Goal: Contribute content: Add original content to the website for others to see

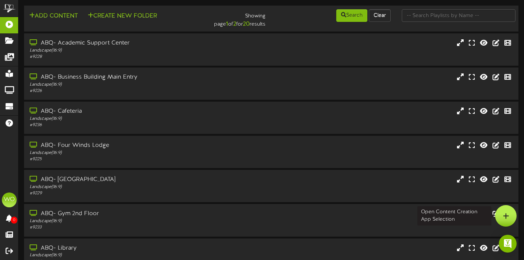
click at [504, 217] on icon at bounding box center [506, 215] width 6 height 7
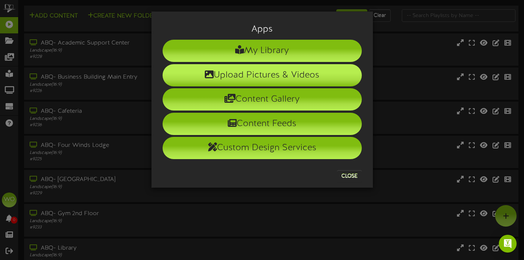
click at [260, 75] on li "Upload Pictures & Videos" at bounding box center [262, 75] width 199 height 22
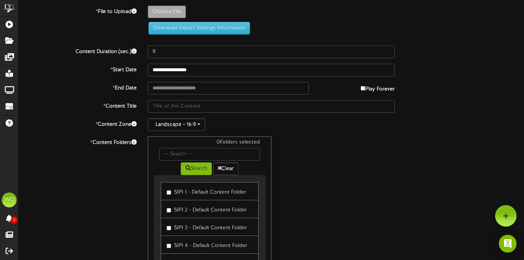
type input "**********"
type input "Note-TakingSkillsTV"
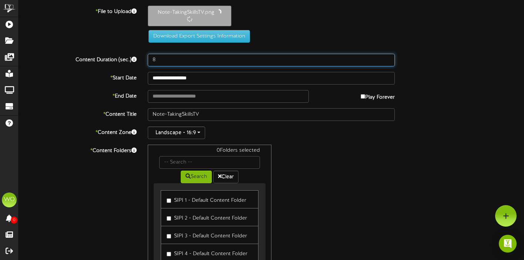
click at [162, 54] on input "8" at bounding box center [272, 60] width 248 height 13
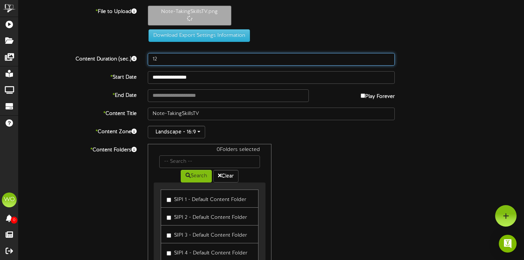
type input "12"
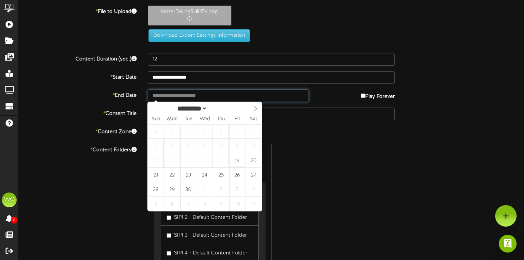
click at [212, 97] on input "text" at bounding box center [228, 95] width 161 height 13
type input "**********"
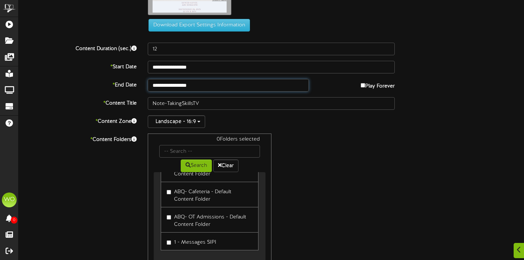
scroll to position [399, 0]
click at [169, 244] on label "1 - Messages SIPI" at bounding box center [192, 241] width 50 height 10
click at [355, 188] on div "1 Folders selected Search Clear SIPI 1 - Default Content Folder SIPI 2 - Defaul…" at bounding box center [271, 203] width 259 height 141
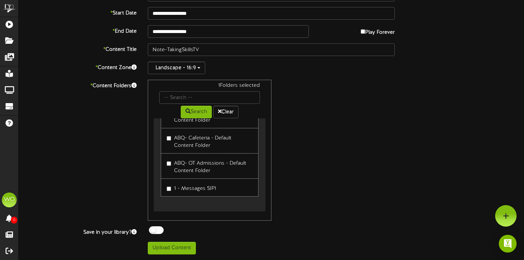
scroll to position [98, 0]
click at [184, 250] on button "Upload Content" at bounding box center [172, 248] width 48 height 13
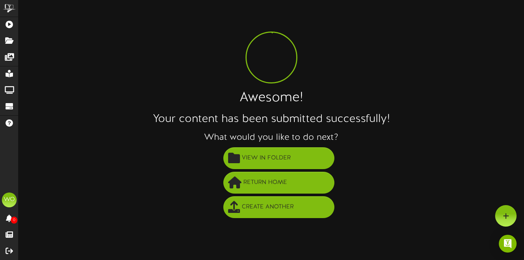
scroll to position [0, 0]
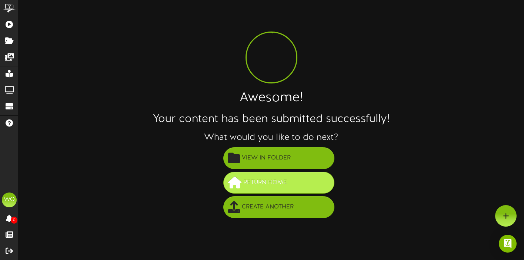
click at [283, 190] on button "Return Home" at bounding box center [278, 183] width 111 height 22
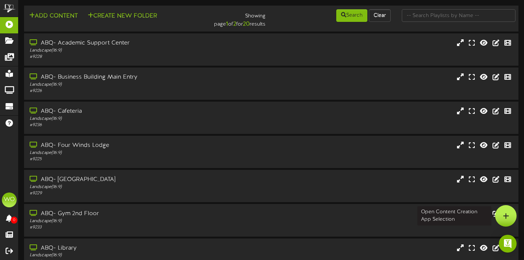
click at [507, 215] on icon at bounding box center [506, 215] width 6 height 7
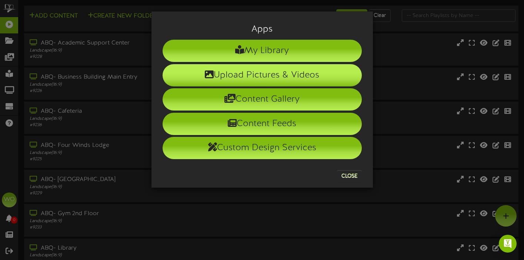
click at [286, 78] on li "Upload Pictures & Videos" at bounding box center [262, 75] width 199 height 22
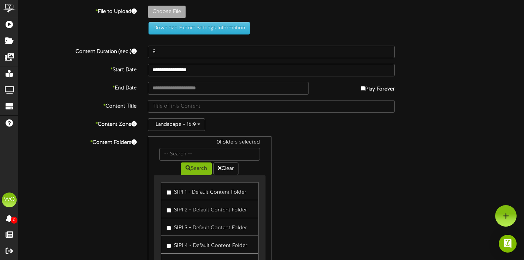
type input "**********"
type input "LearningSylesTVCustom"
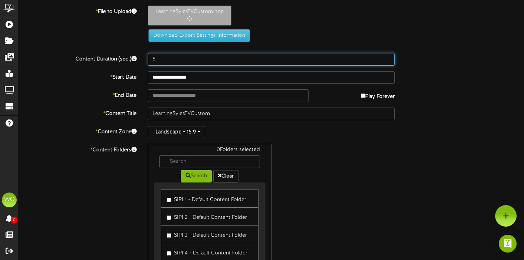
click at [167, 60] on input "8" at bounding box center [272, 59] width 248 height 13
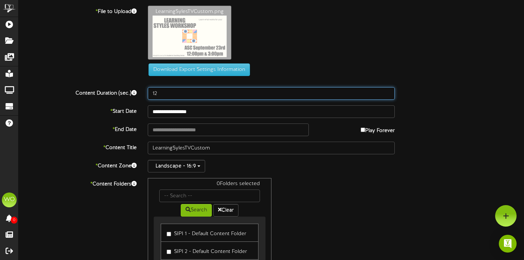
type input "12"
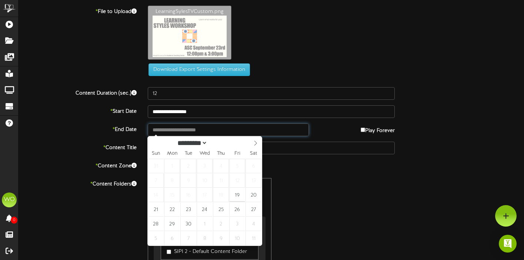
click at [230, 126] on input "text" at bounding box center [228, 129] width 161 height 13
type input "**********"
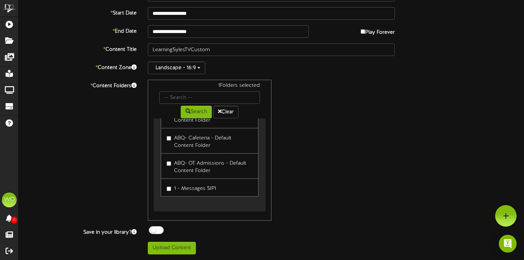
scroll to position [98, 0]
click at [174, 245] on button "Upload Content" at bounding box center [172, 248] width 48 height 13
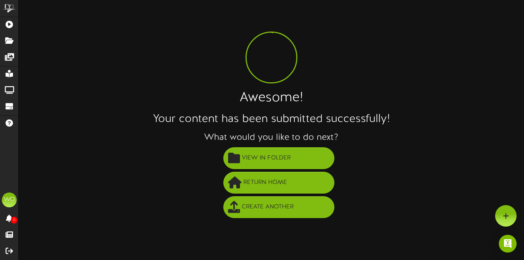
scroll to position [0, 0]
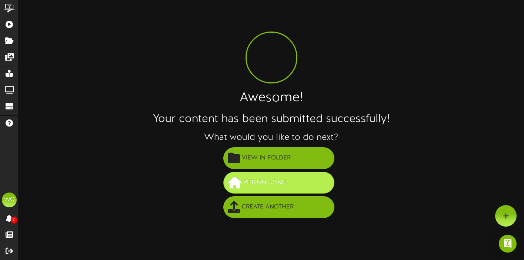
click at [271, 182] on span "Return Home" at bounding box center [265, 182] width 47 height 12
